Goal: Information Seeking & Learning: Check status

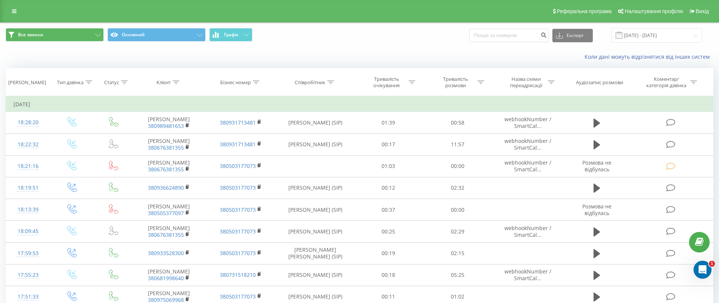
click at [19, 9] on link at bounding box center [13, 11] width 13 height 10
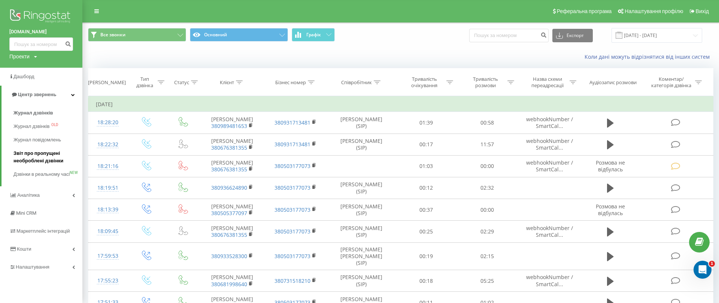
click at [37, 157] on span "Звіт про пропущені необроблені дзвінки" at bounding box center [45, 157] width 65 height 15
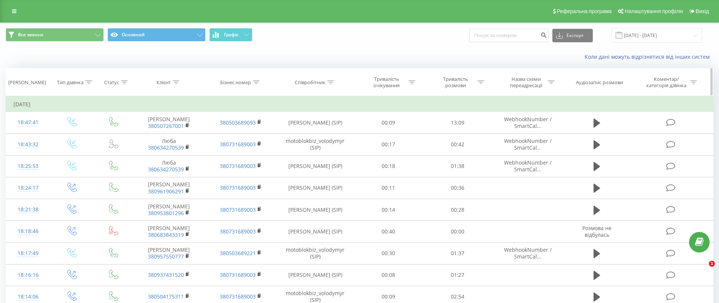
click at [12, 12] on icon at bounding box center [14, 11] width 4 height 5
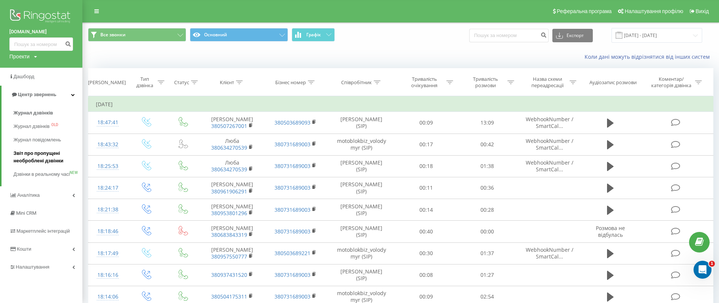
click at [34, 158] on span "Звіт про пропущені необроблені дзвінки" at bounding box center [45, 157] width 65 height 15
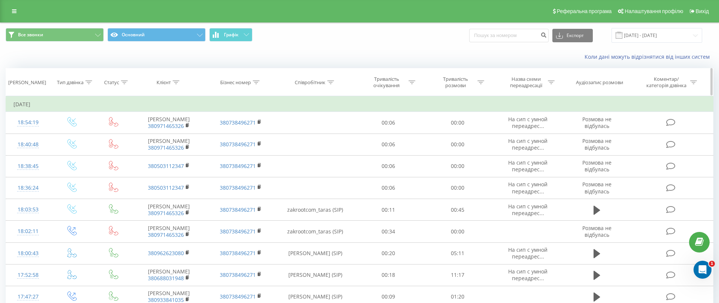
click at [15, 7] on link at bounding box center [13, 11] width 13 height 10
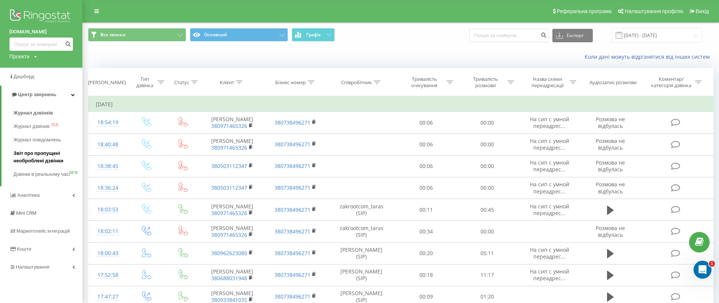
click at [53, 159] on span "Звіт про пропущені необроблені дзвінки" at bounding box center [45, 157] width 65 height 15
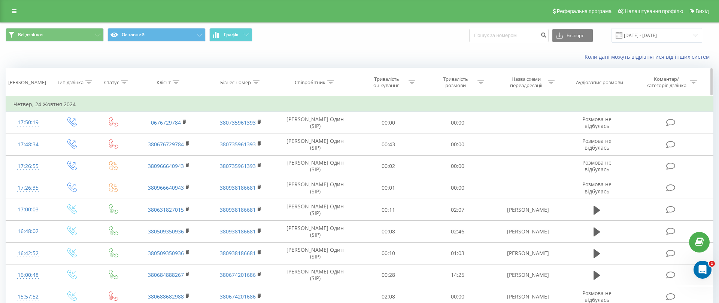
click at [13, 8] on link at bounding box center [13, 11] width 13 height 10
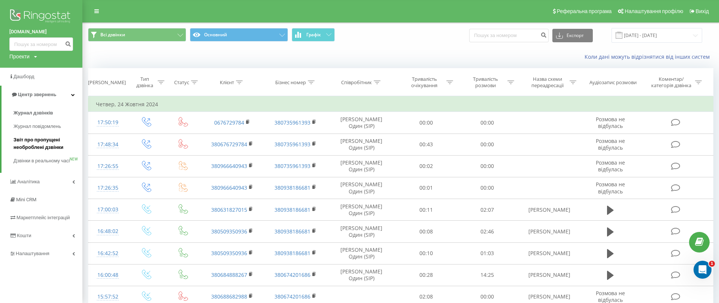
click at [44, 141] on span "Звіт про пропущені необроблені дзвінки" at bounding box center [45, 143] width 65 height 15
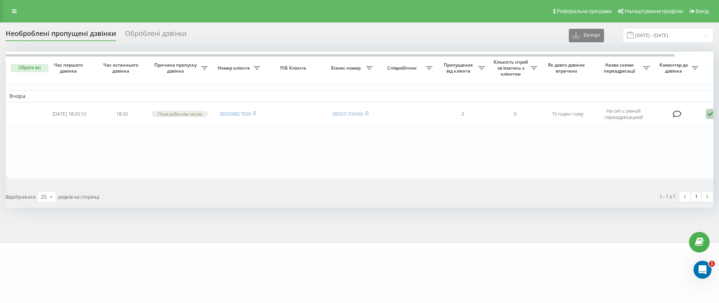
click at [10, 5] on div "Реферальна програма Налаштування профілю Вихід" at bounding box center [359, 11] width 719 height 22
click at [16, 13] on link at bounding box center [13, 11] width 13 height 10
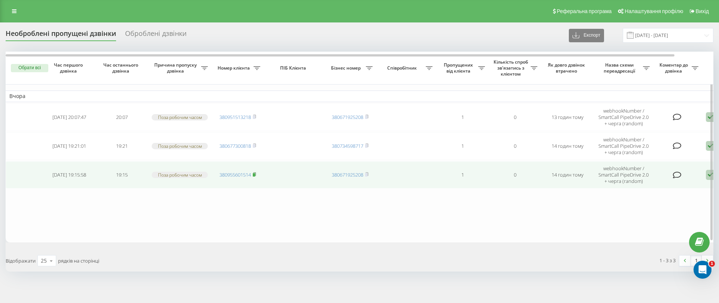
click at [255, 173] on rect at bounding box center [254, 174] width 2 height 3
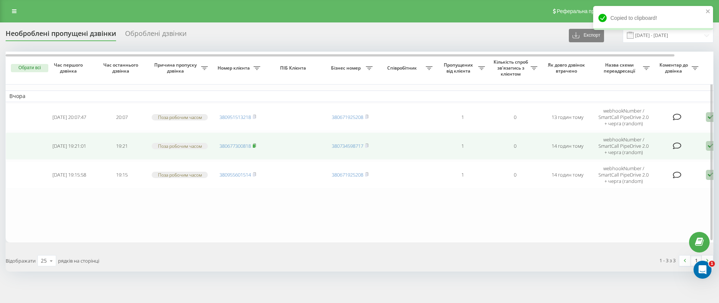
click at [255, 145] on rect at bounding box center [254, 146] width 2 height 3
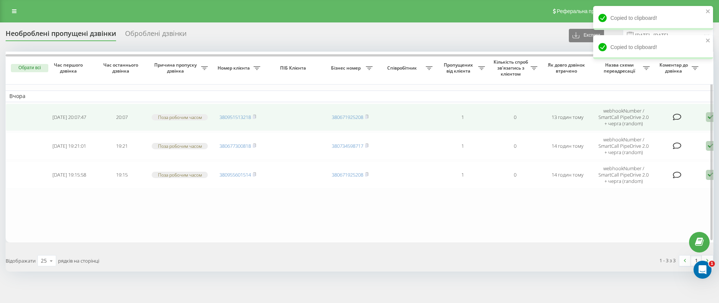
click at [257, 117] on td "380951513218" at bounding box center [238, 117] width 52 height 27
click at [255, 116] on rect at bounding box center [254, 117] width 2 height 3
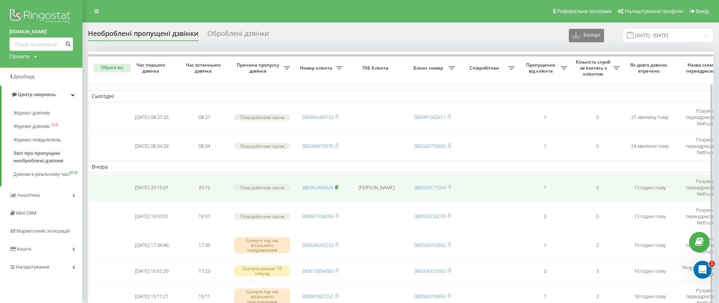
click at [338, 186] on rect at bounding box center [336, 187] width 2 height 3
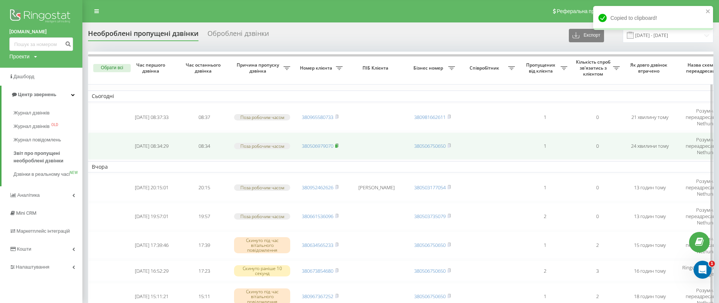
click at [338, 144] on icon at bounding box center [337, 145] width 3 height 3
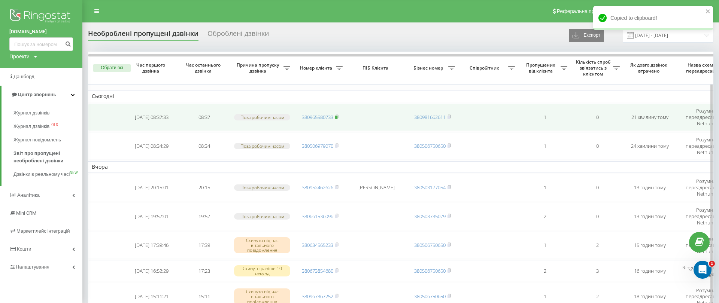
click at [338, 116] on rect at bounding box center [336, 117] width 2 height 3
